Goal: Task Accomplishment & Management: Manage account settings

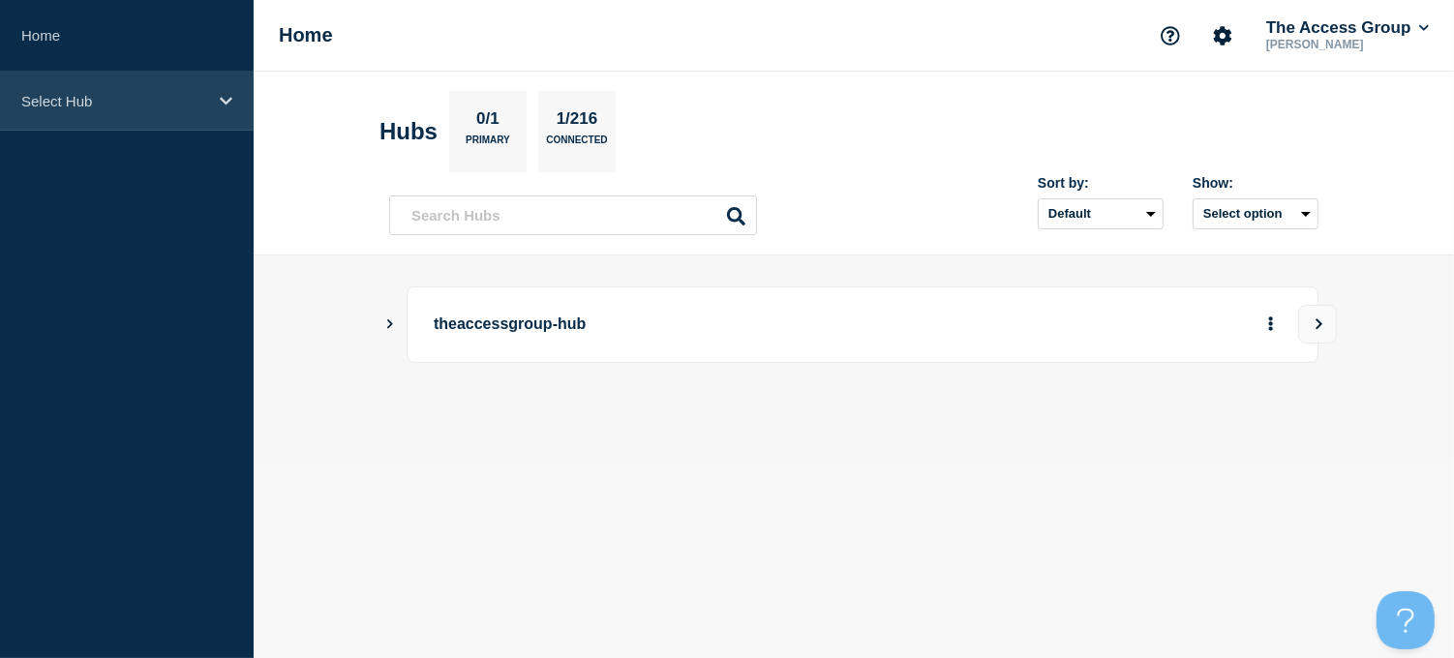
click at [229, 97] on icon at bounding box center [226, 101] width 13 height 15
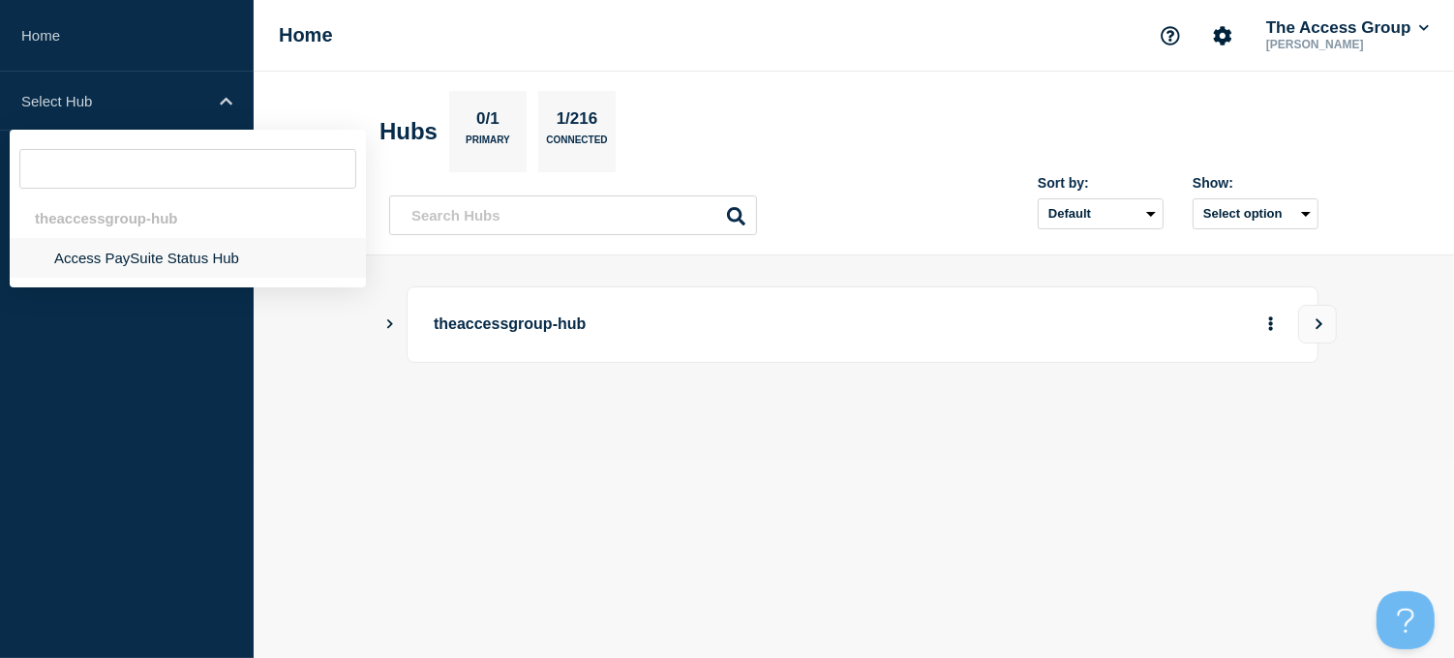
click at [141, 263] on li "Access PaySuite Status Hub" at bounding box center [188, 258] width 356 height 40
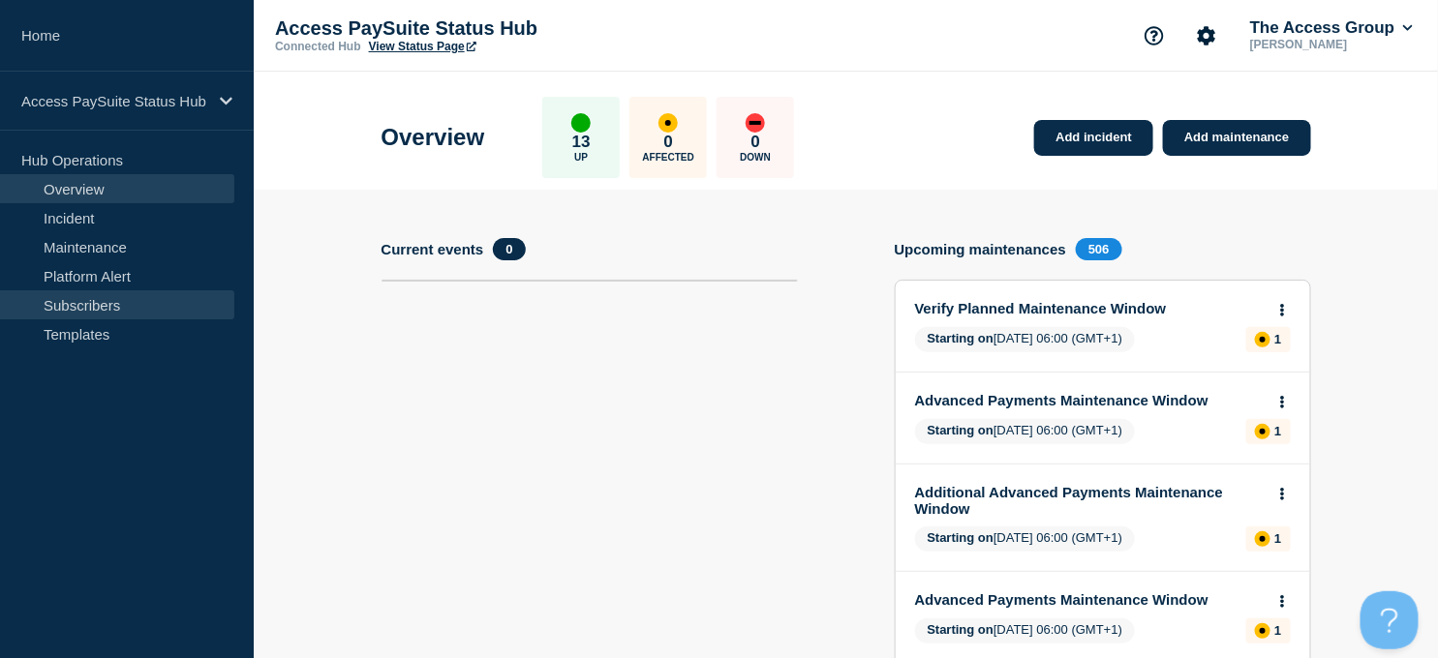
click at [117, 300] on link "Subscribers" at bounding box center [117, 304] width 234 height 29
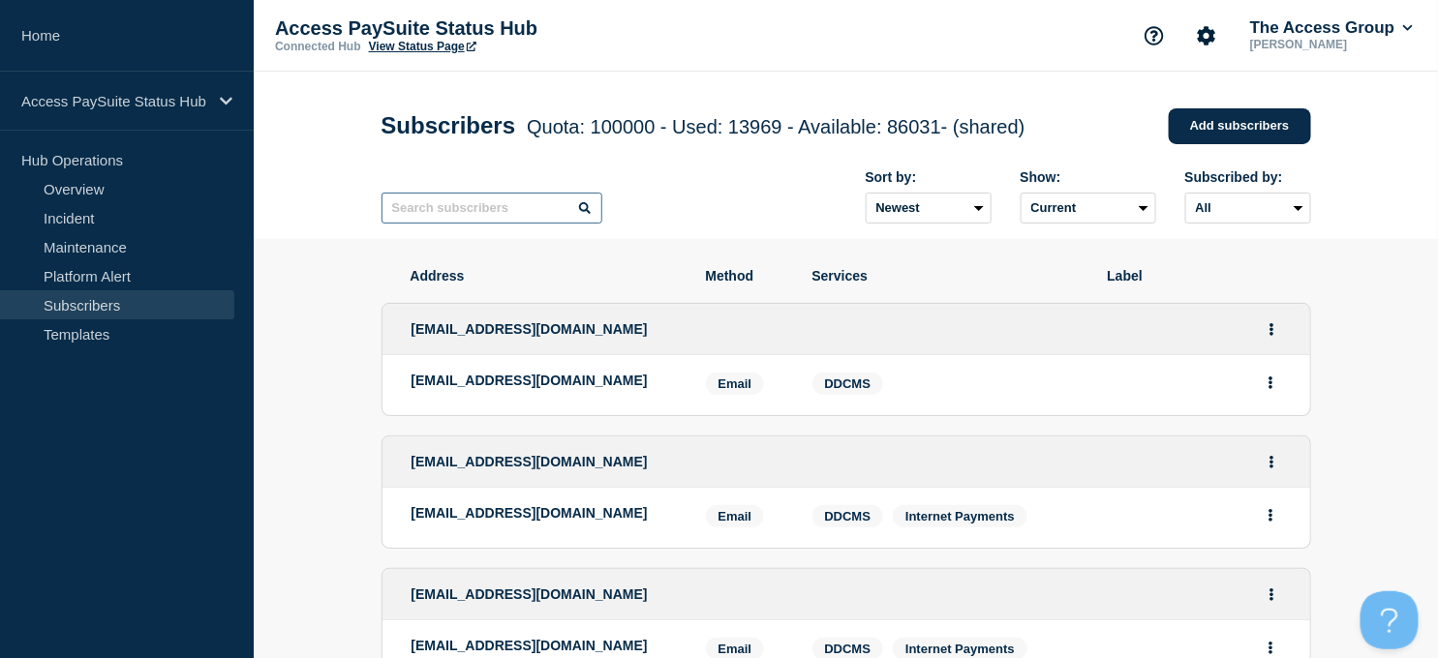
click at [410, 219] on input "text" at bounding box center [491, 208] width 221 height 31
paste input "[EMAIL_ADDRESS][DOMAIN_NAME]"
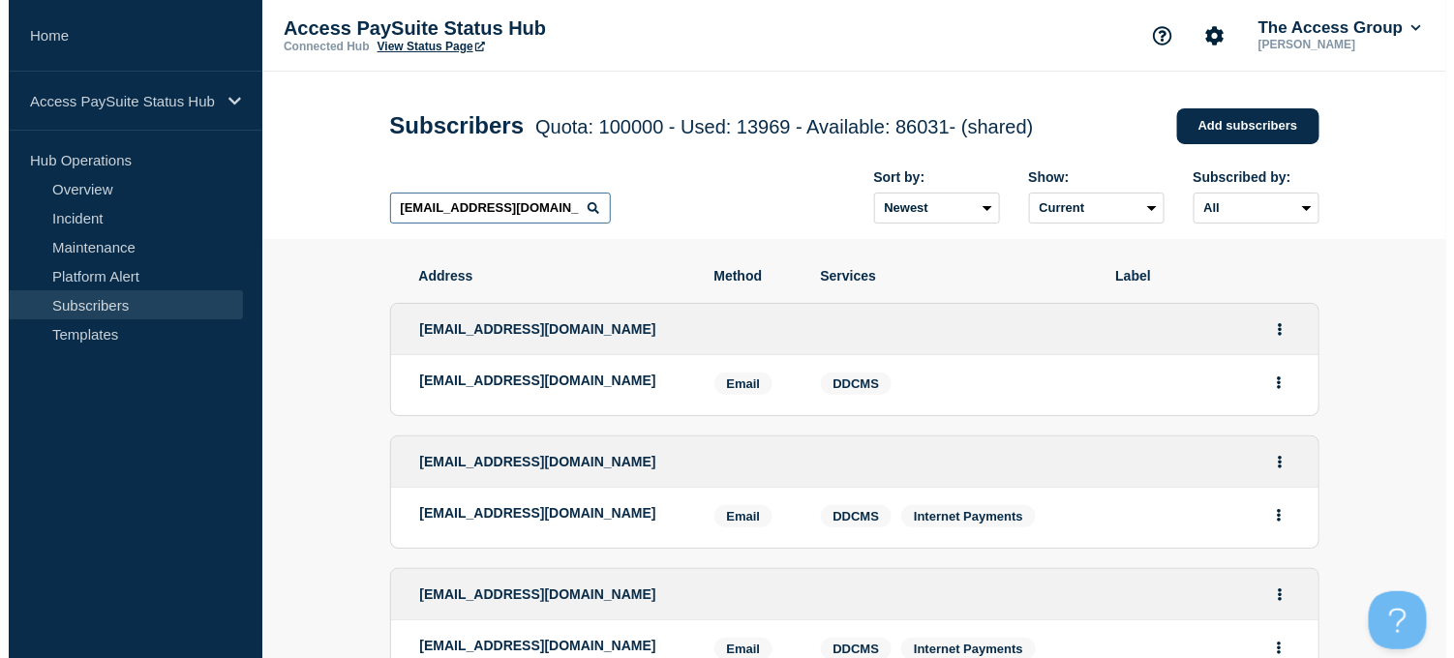
scroll to position [0, 40]
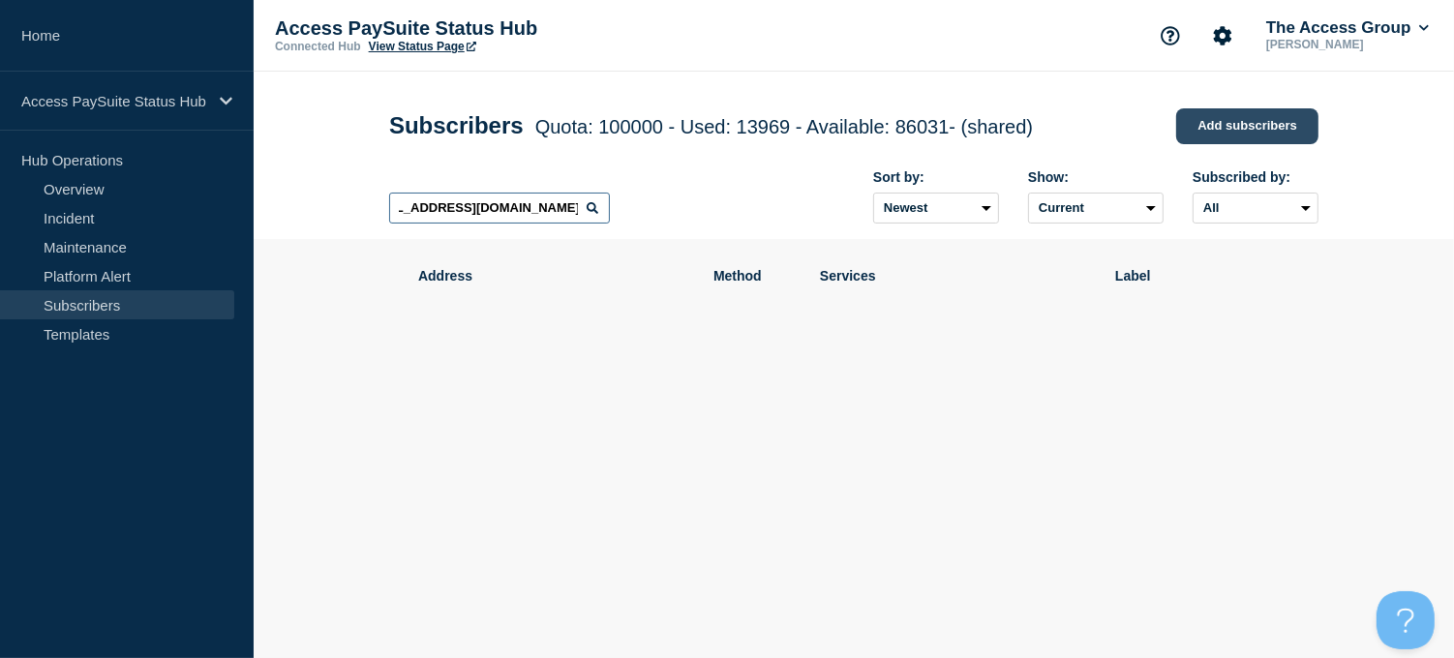
type input "[EMAIL_ADDRESS][DOMAIN_NAME]"
click at [1197, 124] on link "Add subscribers" at bounding box center [1247, 126] width 142 height 36
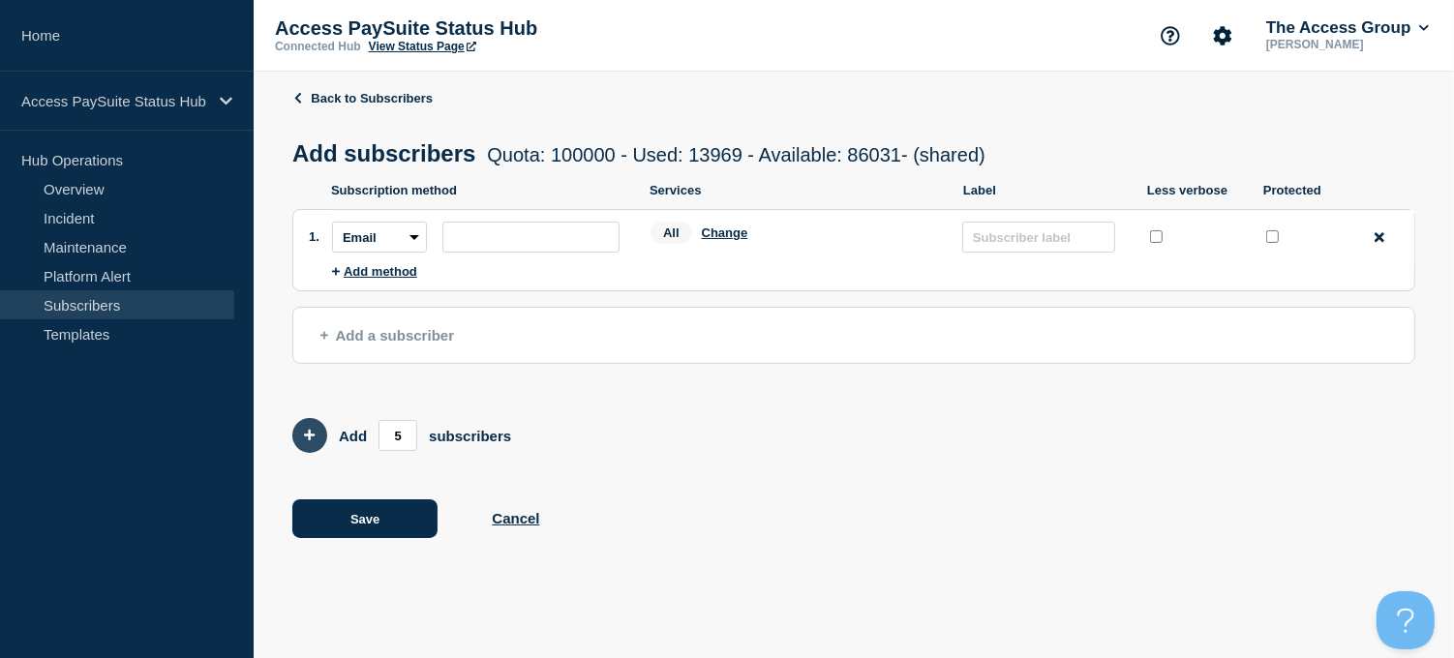
click at [311, 439] on icon "Add 5 team members" at bounding box center [310, 436] width 12 height 12
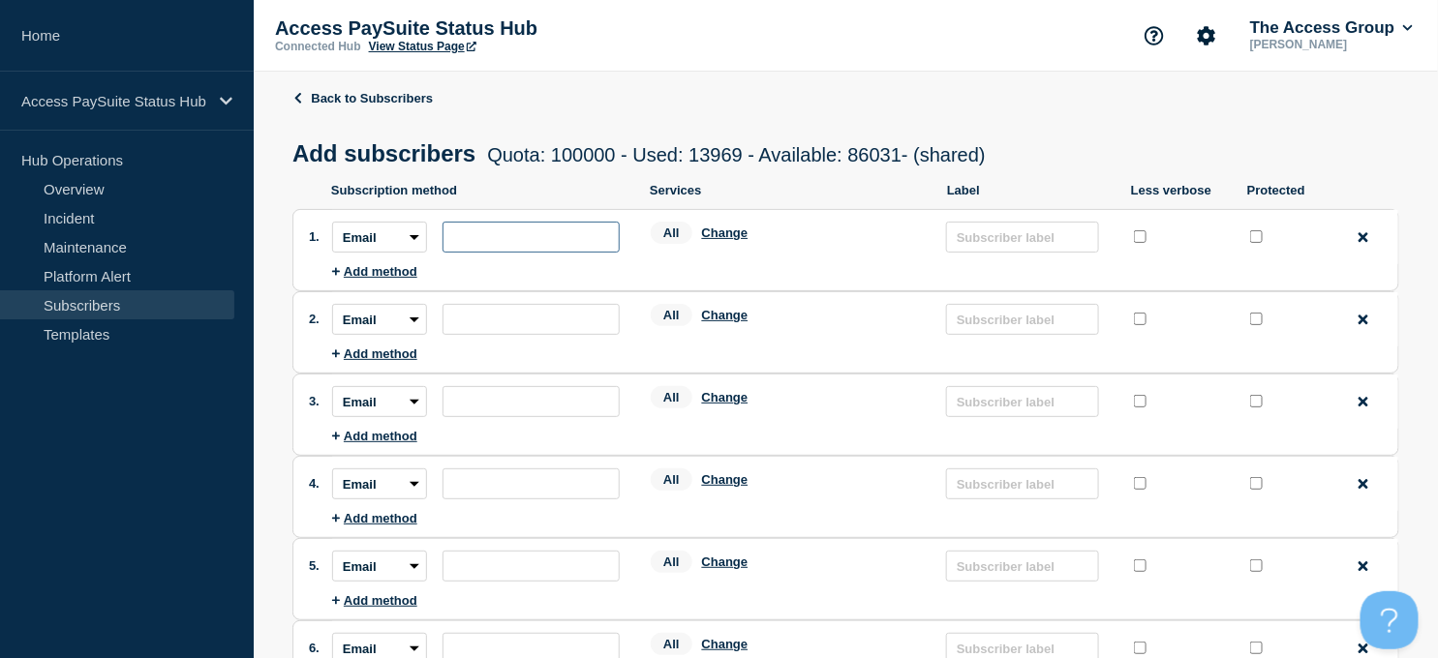
click at [504, 243] on input "subscription-address" at bounding box center [530, 237] width 177 height 31
paste input "[EMAIL_ADDRESS][DOMAIN_NAME]"
type input "[EMAIL_ADDRESS][DOMAIN_NAME]"
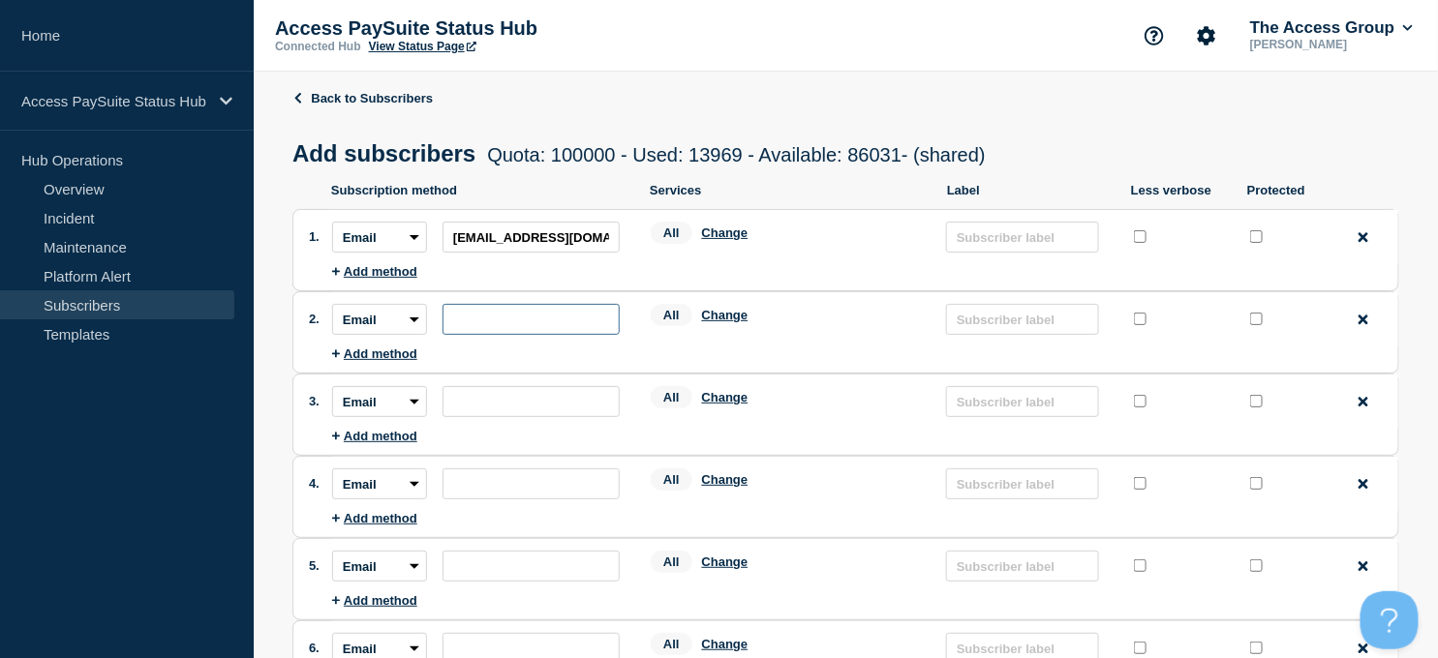
click at [504, 331] on input "subscription-address" at bounding box center [530, 319] width 177 height 31
paste input "[PERSON_NAME][EMAIL_ADDRESS][DOMAIN_NAME]"
type input "[PERSON_NAME][EMAIL_ADDRESS][DOMAIN_NAME]"
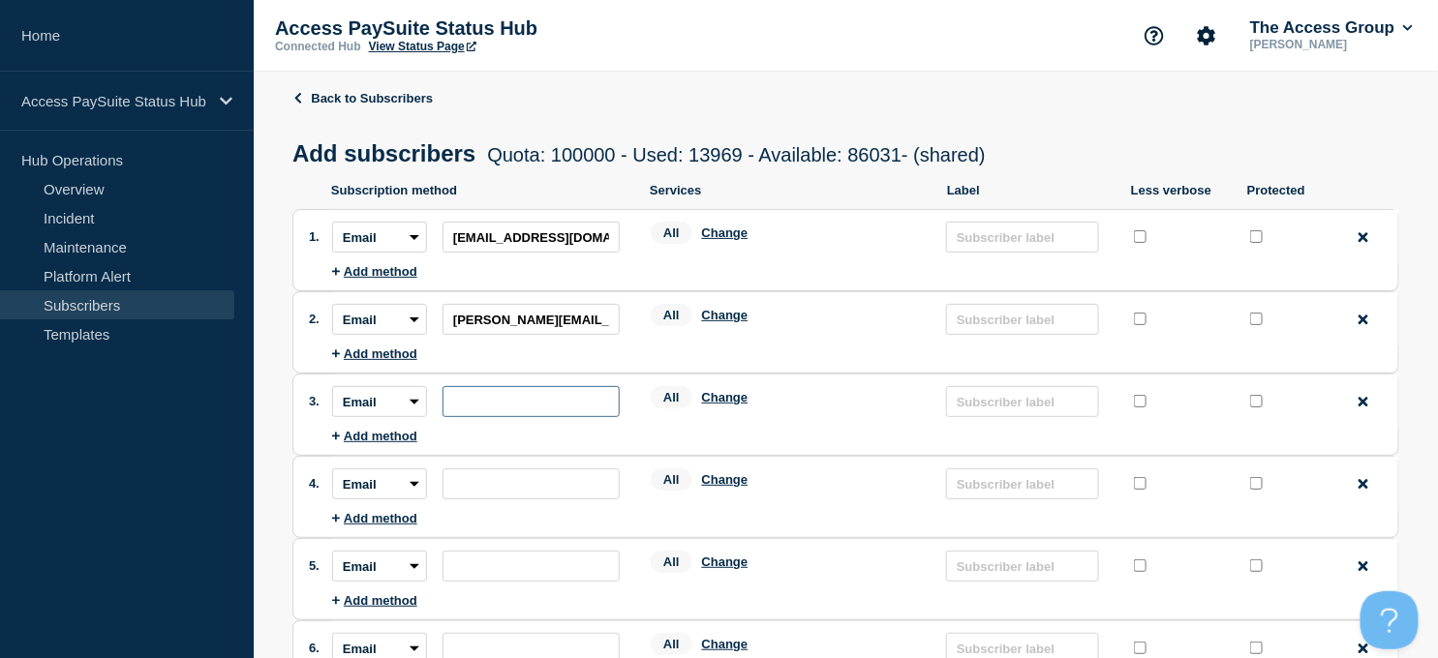
click at [500, 409] on input "subscription-address" at bounding box center [530, 401] width 177 height 31
paste input "[PERSON_NAME][EMAIL_ADDRESS][DOMAIN_NAME]"
type input "[PERSON_NAME][EMAIL_ADDRESS][DOMAIN_NAME]"
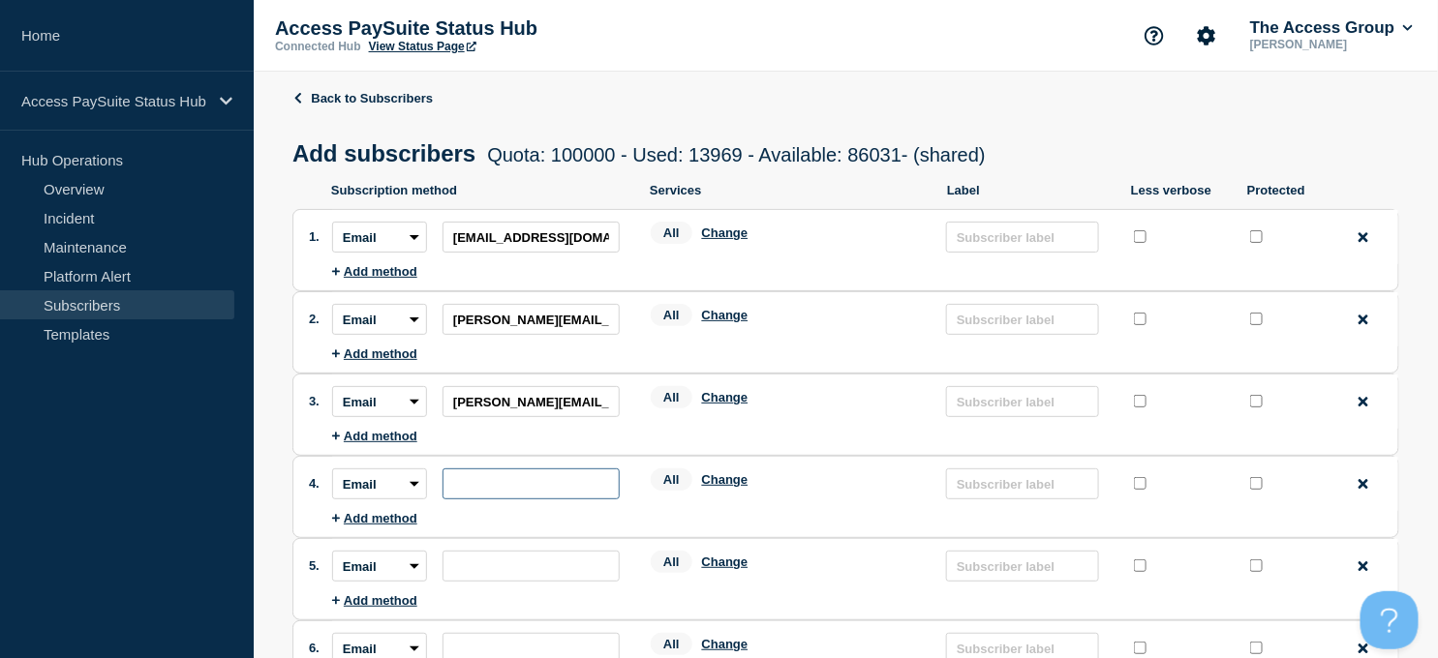
click at [484, 488] on input "subscription-address" at bounding box center [530, 484] width 177 height 31
paste input "[PERSON_NAME][EMAIL_ADDRESS][DOMAIN_NAME]"
type input "[PERSON_NAME][EMAIL_ADDRESS][DOMAIN_NAME]"
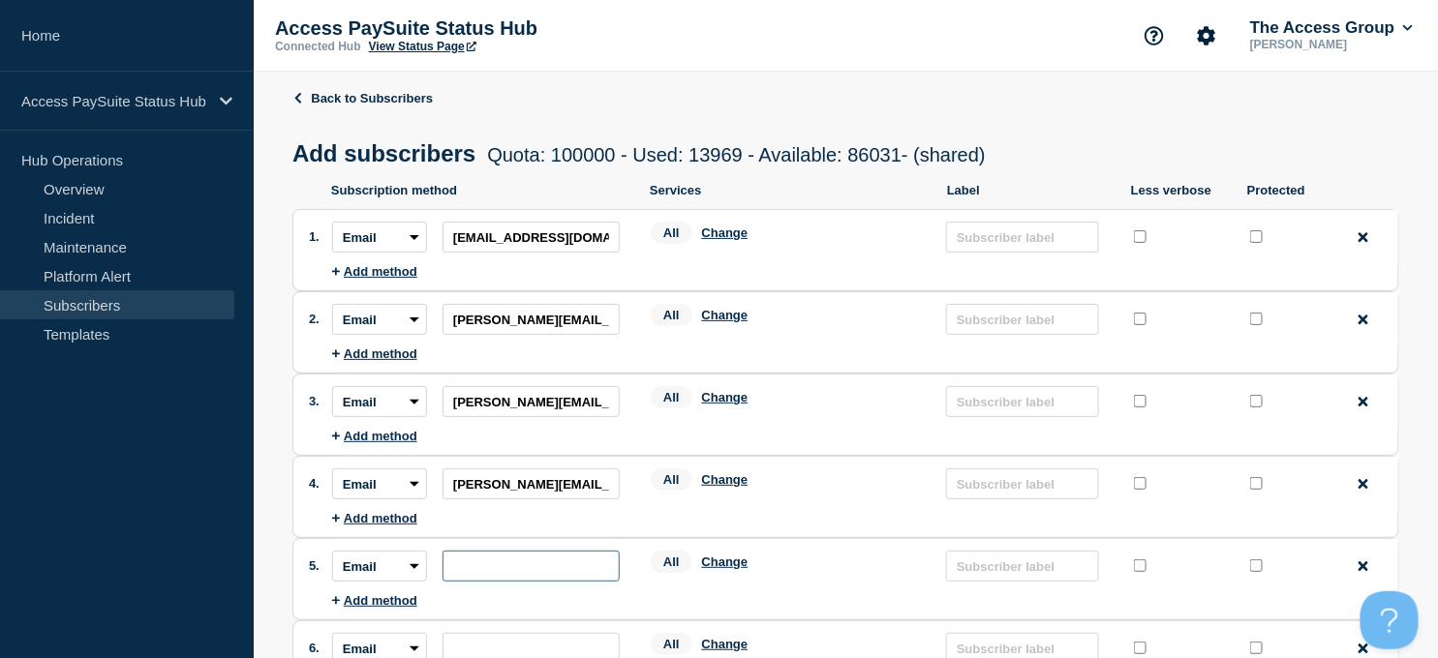
click at [500, 567] on input "subscription-address" at bounding box center [530, 566] width 177 height 31
paste input "[PERSON_NAME][EMAIL_ADDRESS][PERSON_NAME][DOMAIN_NAME]"
type input "[PERSON_NAME][EMAIL_ADDRESS][PERSON_NAME][DOMAIN_NAME]"
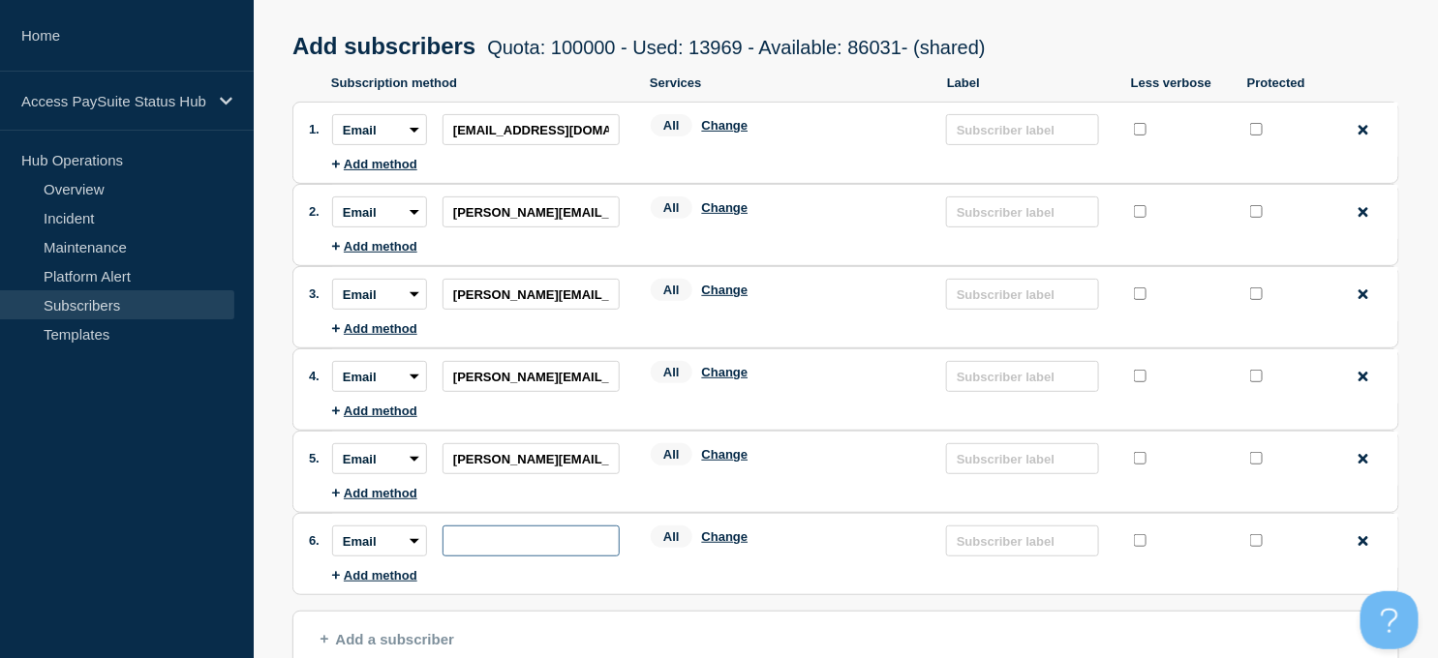
click at [465, 543] on input "subscription-address" at bounding box center [530, 541] width 177 height 31
paste input "[PERSON_NAME][EMAIL_ADDRESS][PERSON_NAME][DOMAIN_NAME]"
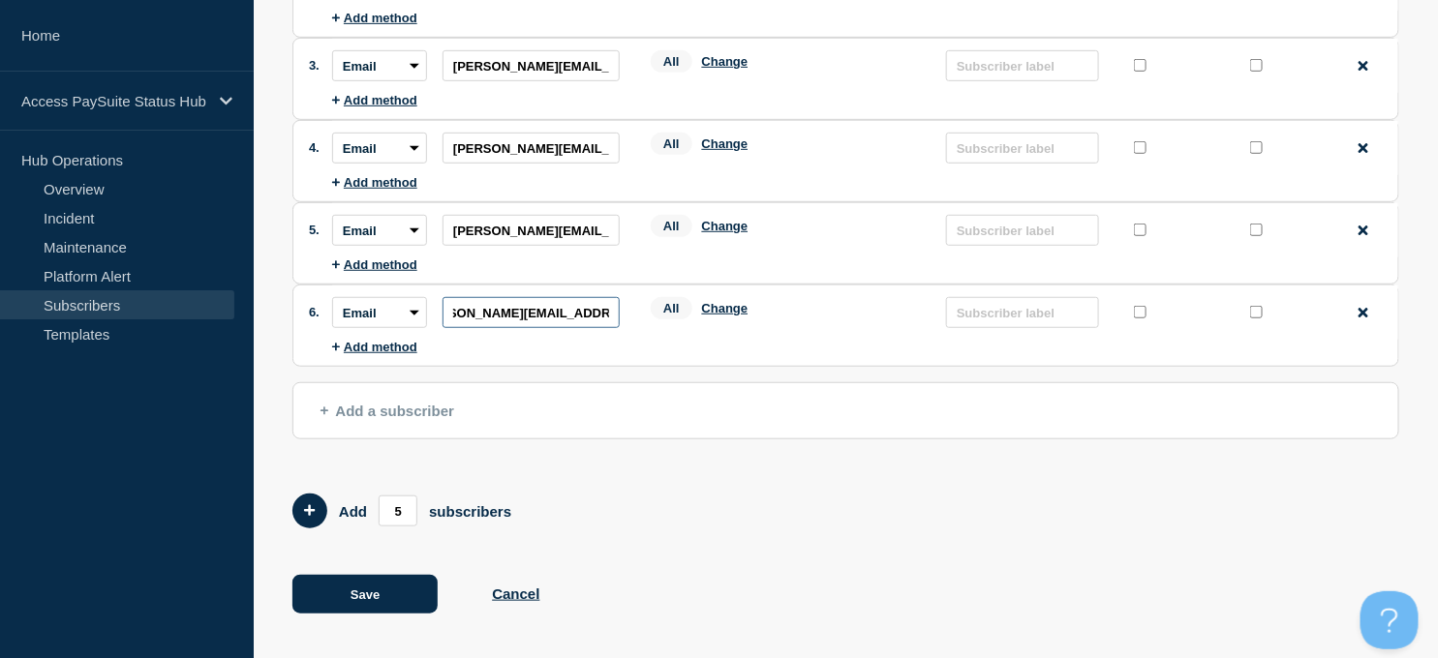
scroll to position [341, 0]
type input "[PERSON_NAME][EMAIL_ADDRESS][PERSON_NAME][DOMAIN_NAME]"
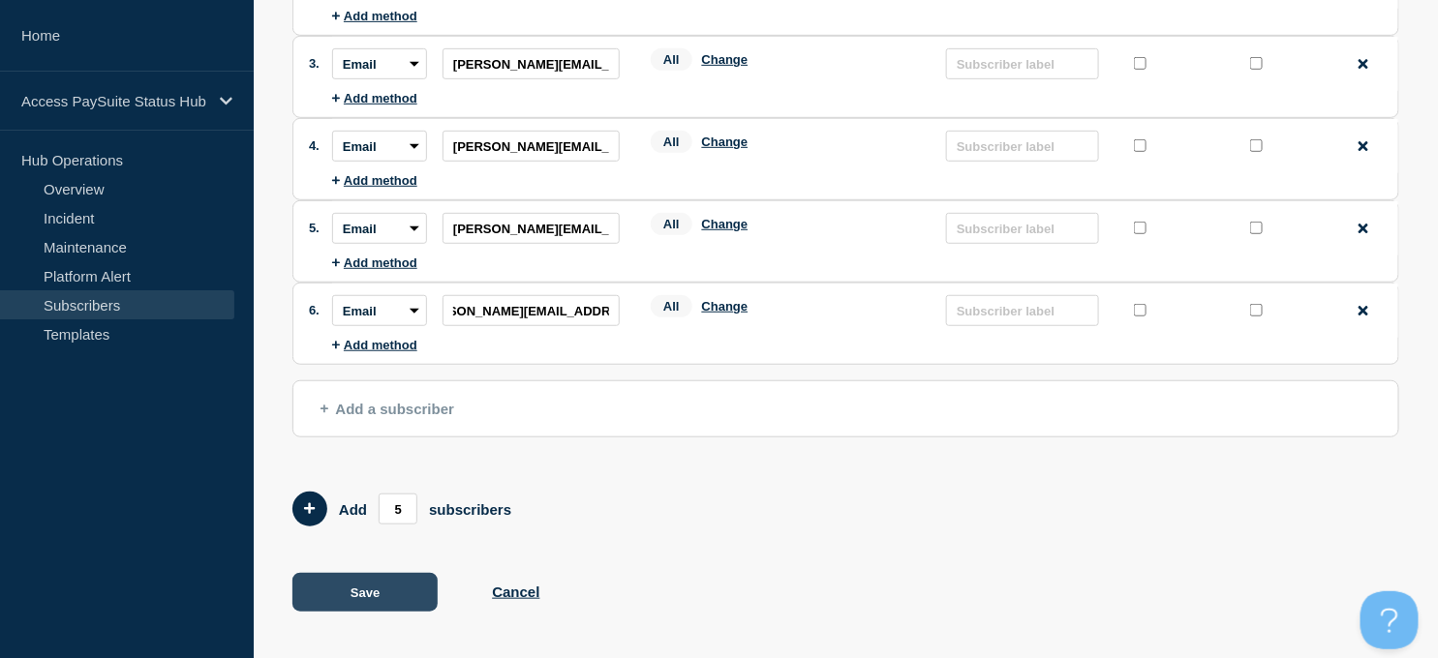
scroll to position [0, 0]
click at [366, 582] on button "Save" at bounding box center [364, 592] width 145 height 39
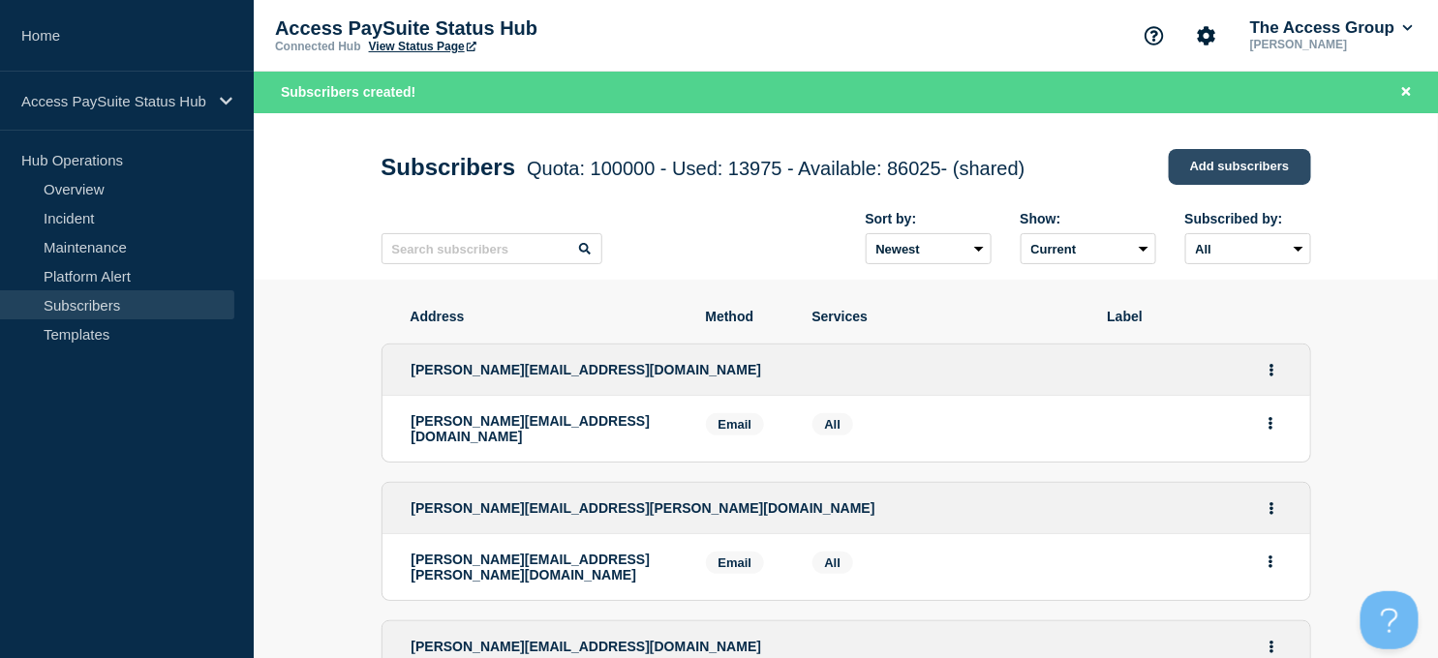
click at [1237, 168] on link "Add subscribers" at bounding box center [1239, 167] width 142 height 36
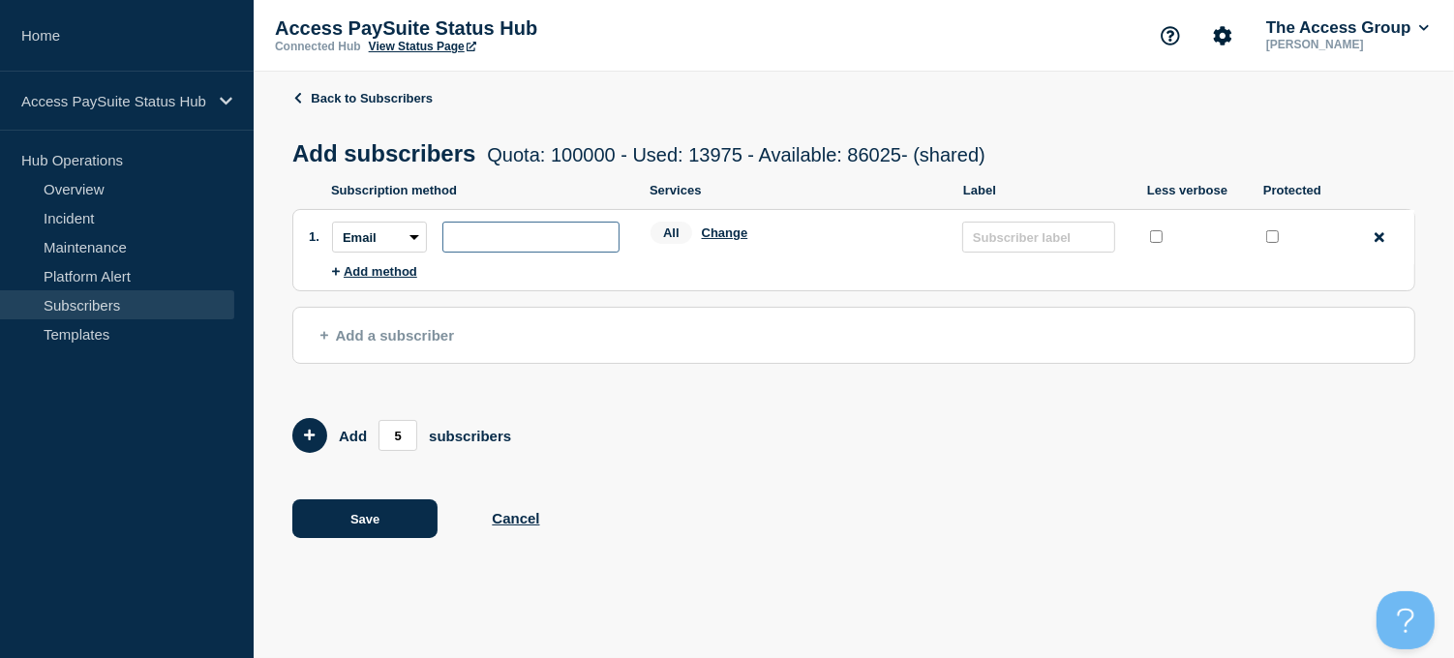
click at [470, 236] on input "subscription-address" at bounding box center [530, 237] width 177 height 31
paste input "[PERSON_NAME][EMAIL_ADDRESS][DOMAIN_NAME]"
type input "[PERSON_NAME][EMAIL_ADDRESS][DOMAIN_NAME]"
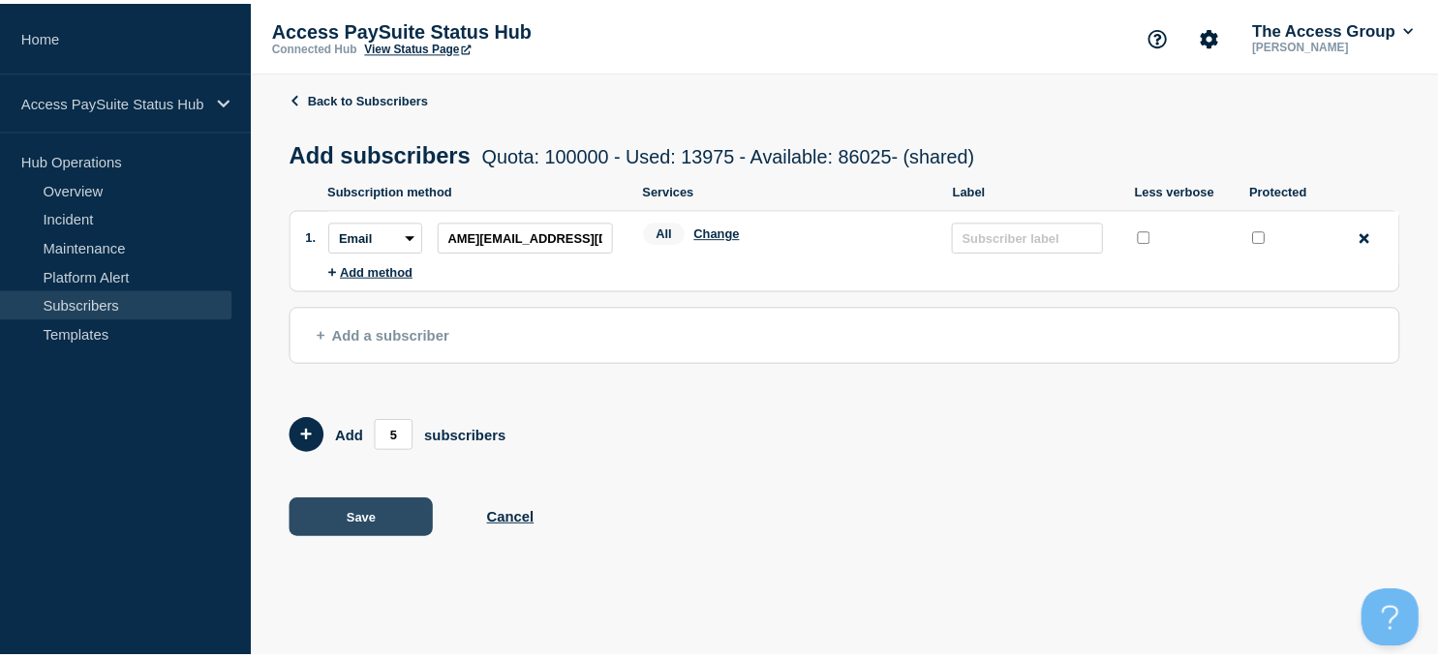
scroll to position [0, 0]
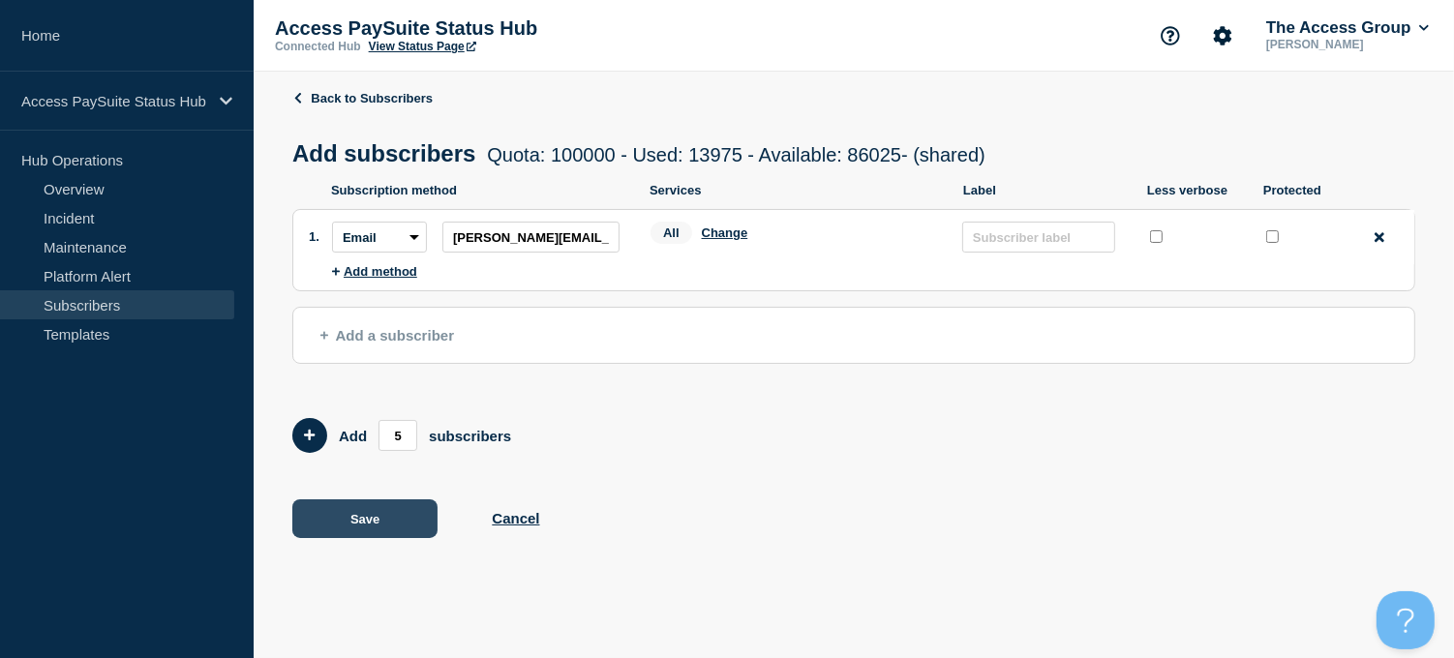
click at [366, 515] on button "Save" at bounding box center [364, 519] width 145 height 39
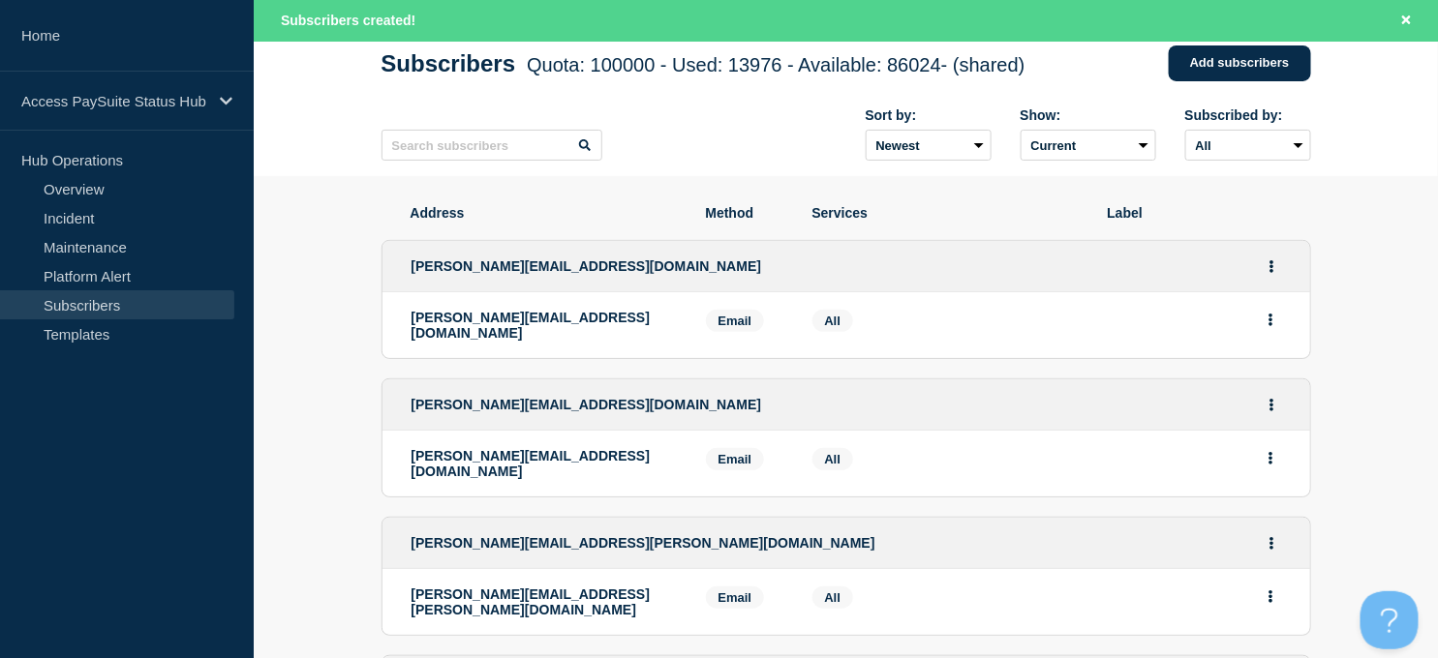
scroll to position [107, 0]
